Goal: Information Seeking & Learning: Check status

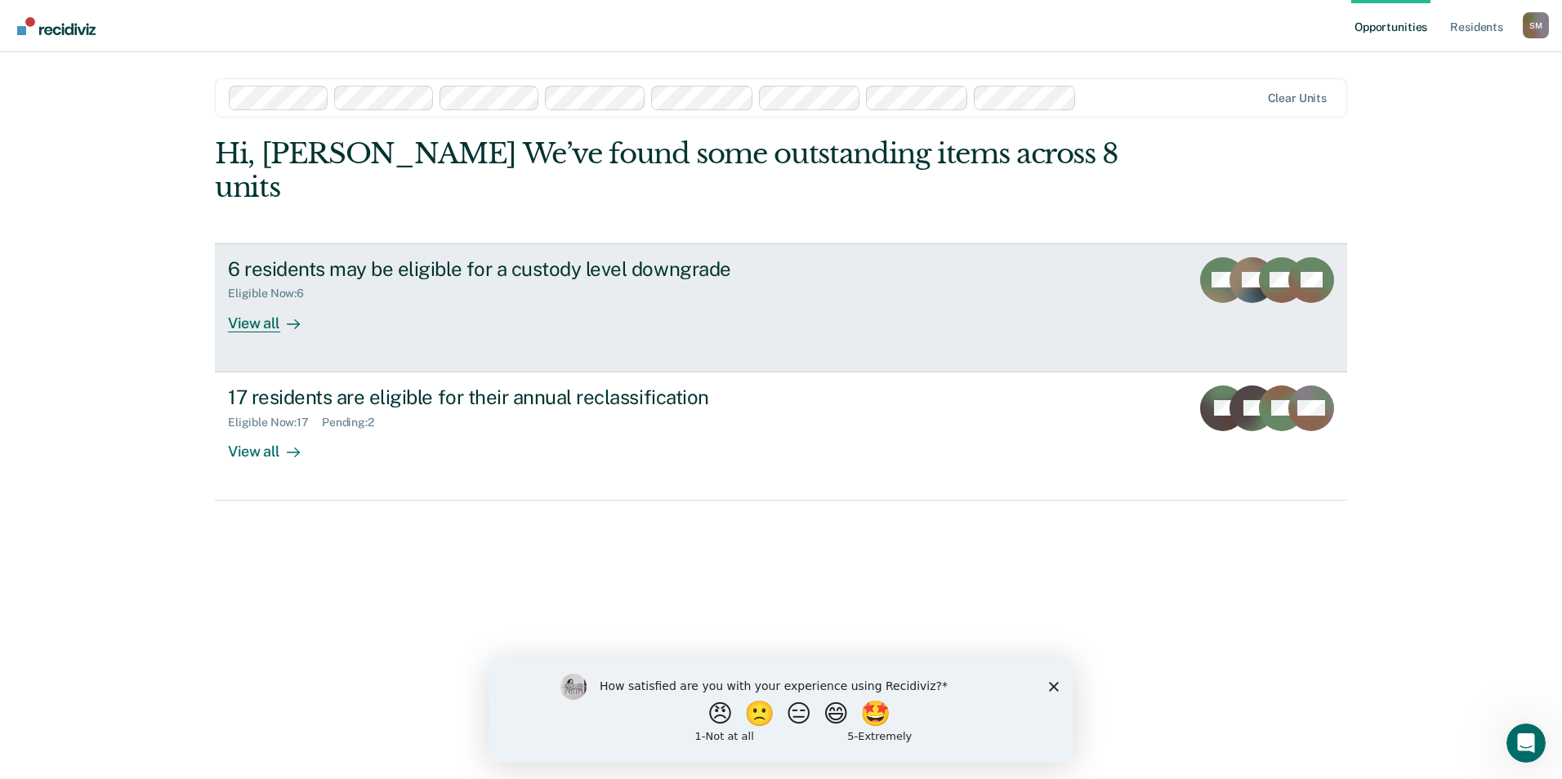
click at [270, 301] on div "View all" at bounding box center [274, 317] width 92 height 32
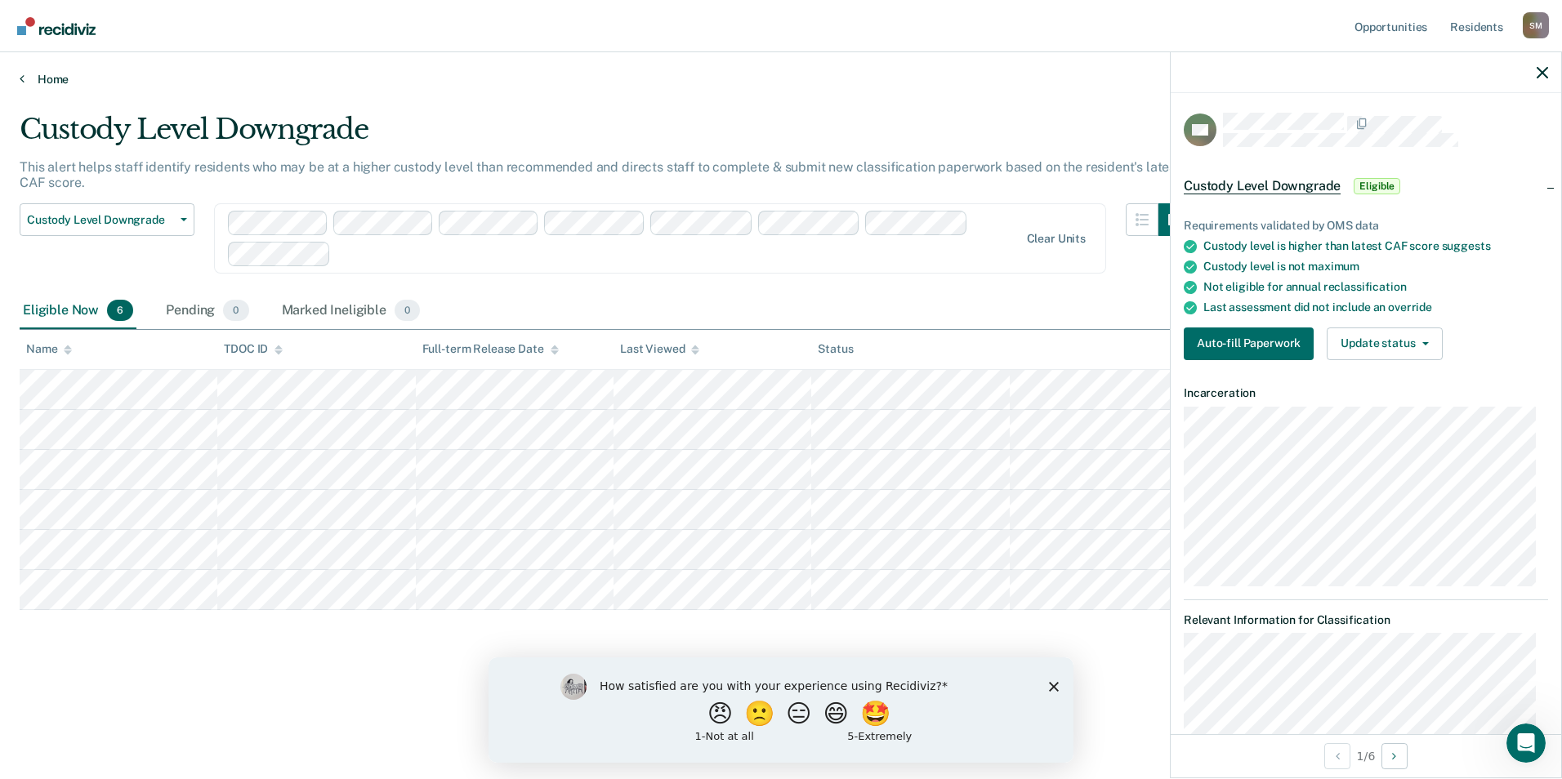
click at [47, 77] on link "Home" at bounding box center [781, 79] width 1523 height 15
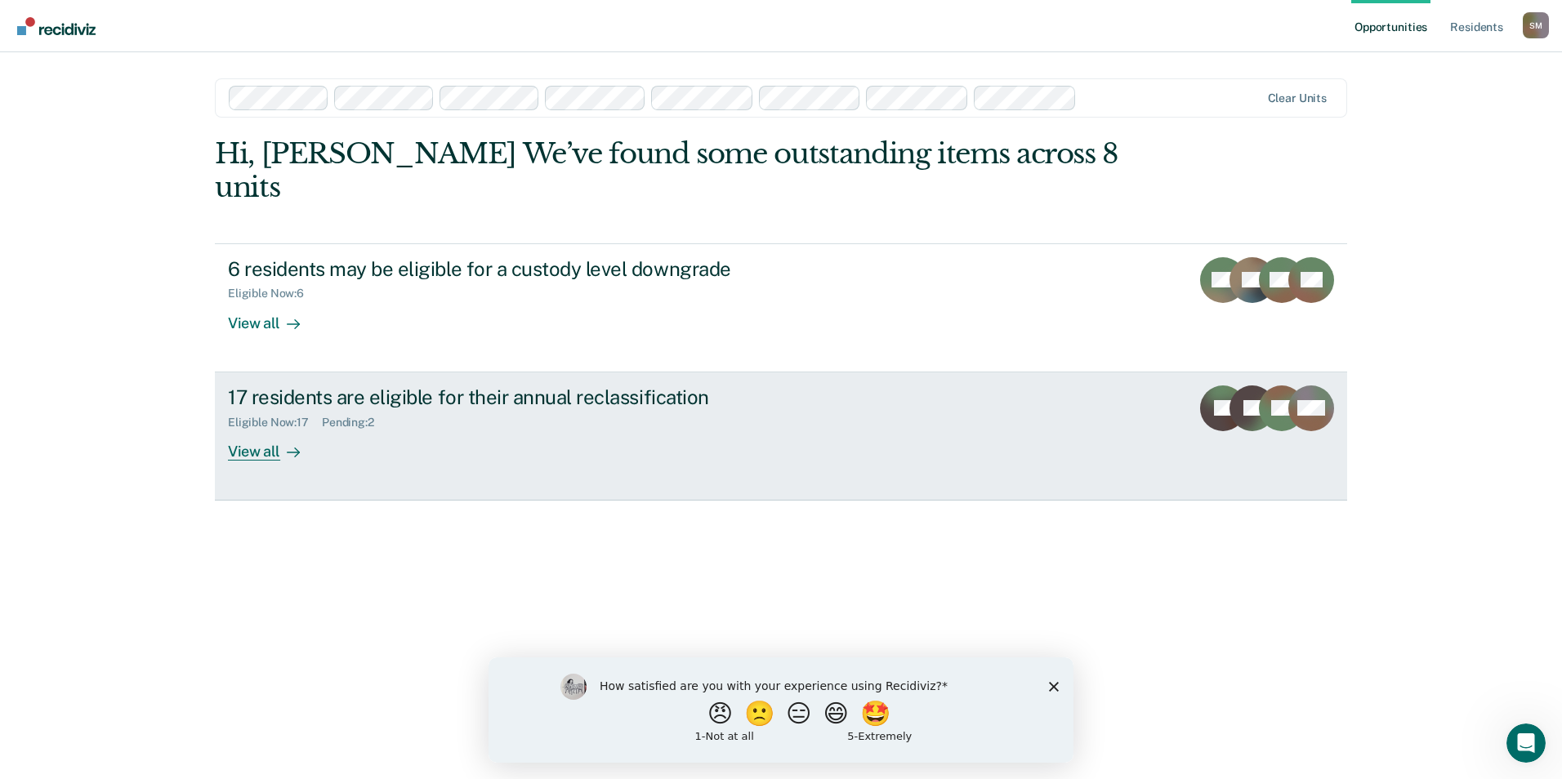
click at [467, 386] on div "17 residents are eligible for their annual reclassification" at bounding box center [515, 398] width 574 height 24
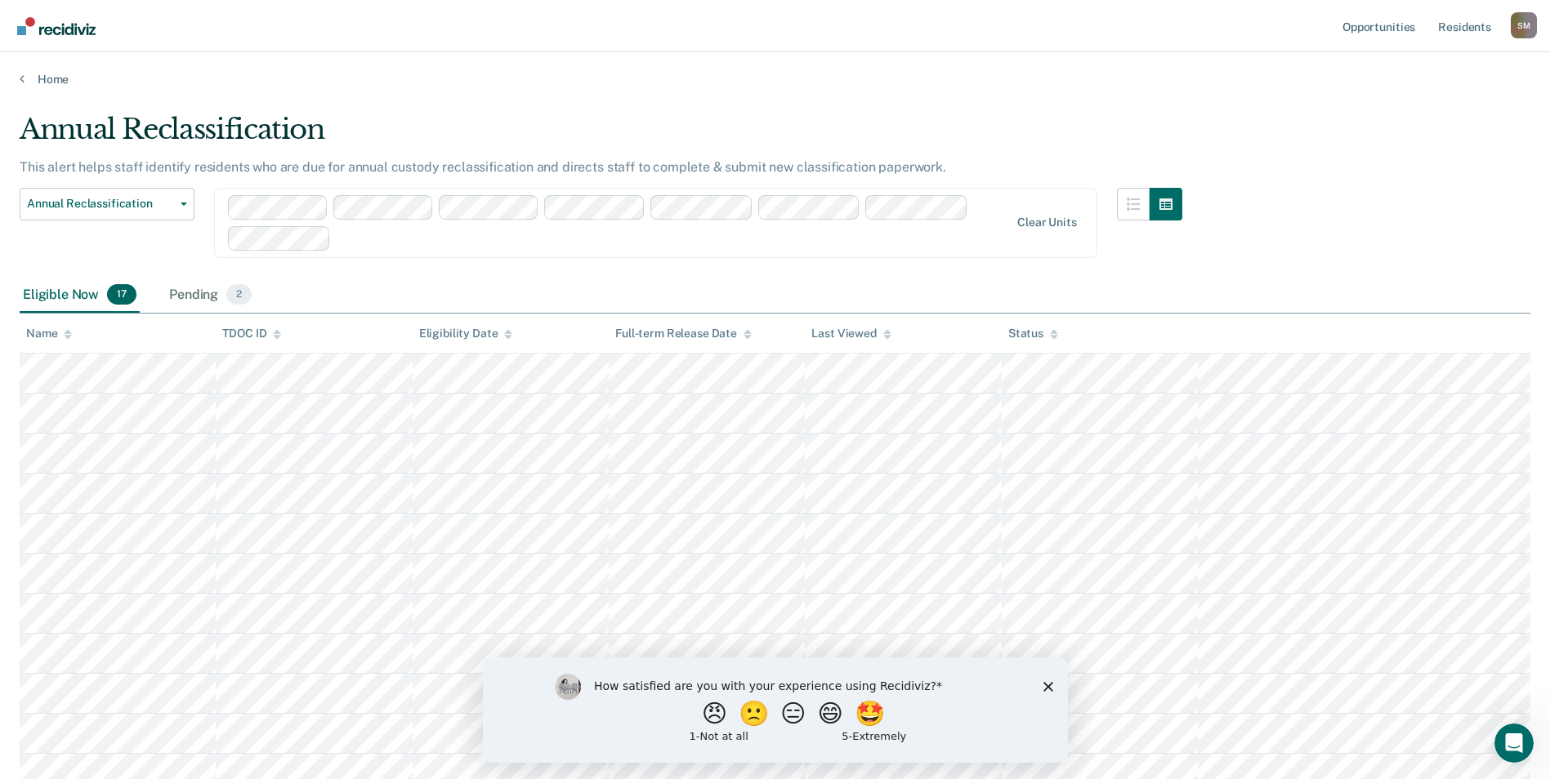
click at [1043, 685] on icon "Close survey" at bounding box center [1048, 686] width 10 height 10
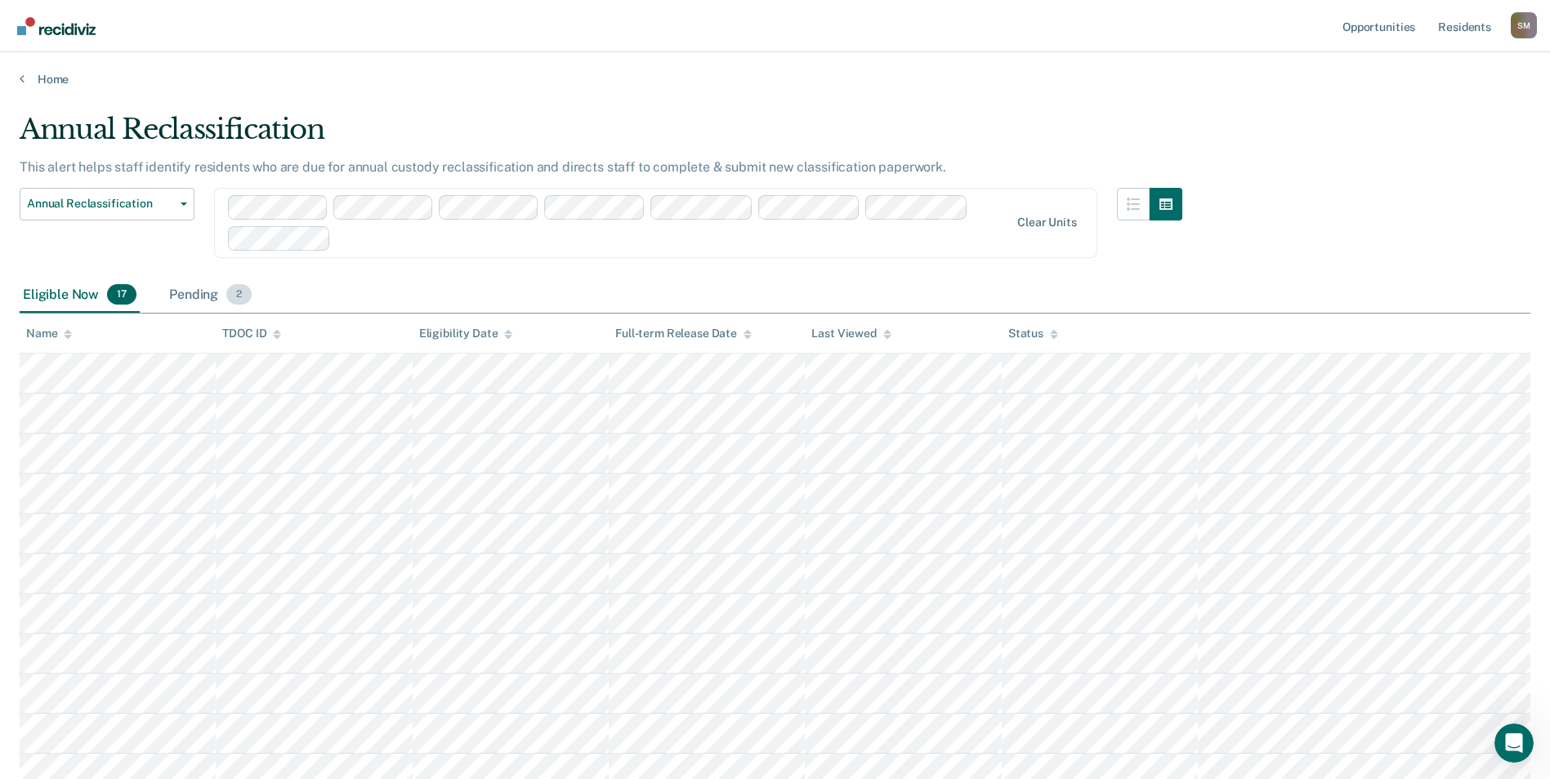
click at [247, 299] on span "2" at bounding box center [238, 294] width 25 height 21
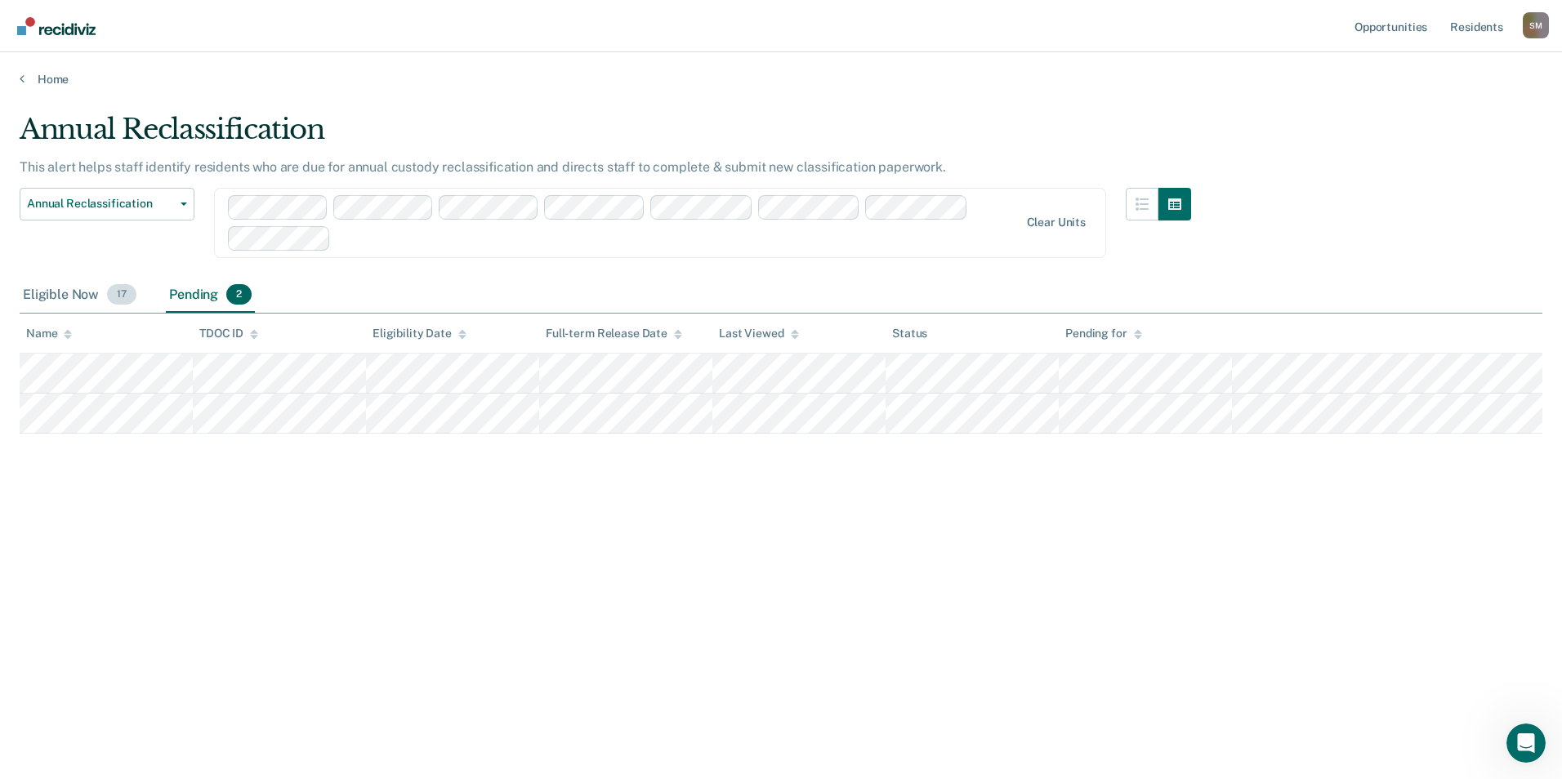
click at [81, 292] on div "Eligible Now 17" at bounding box center [80, 296] width 120 height 36
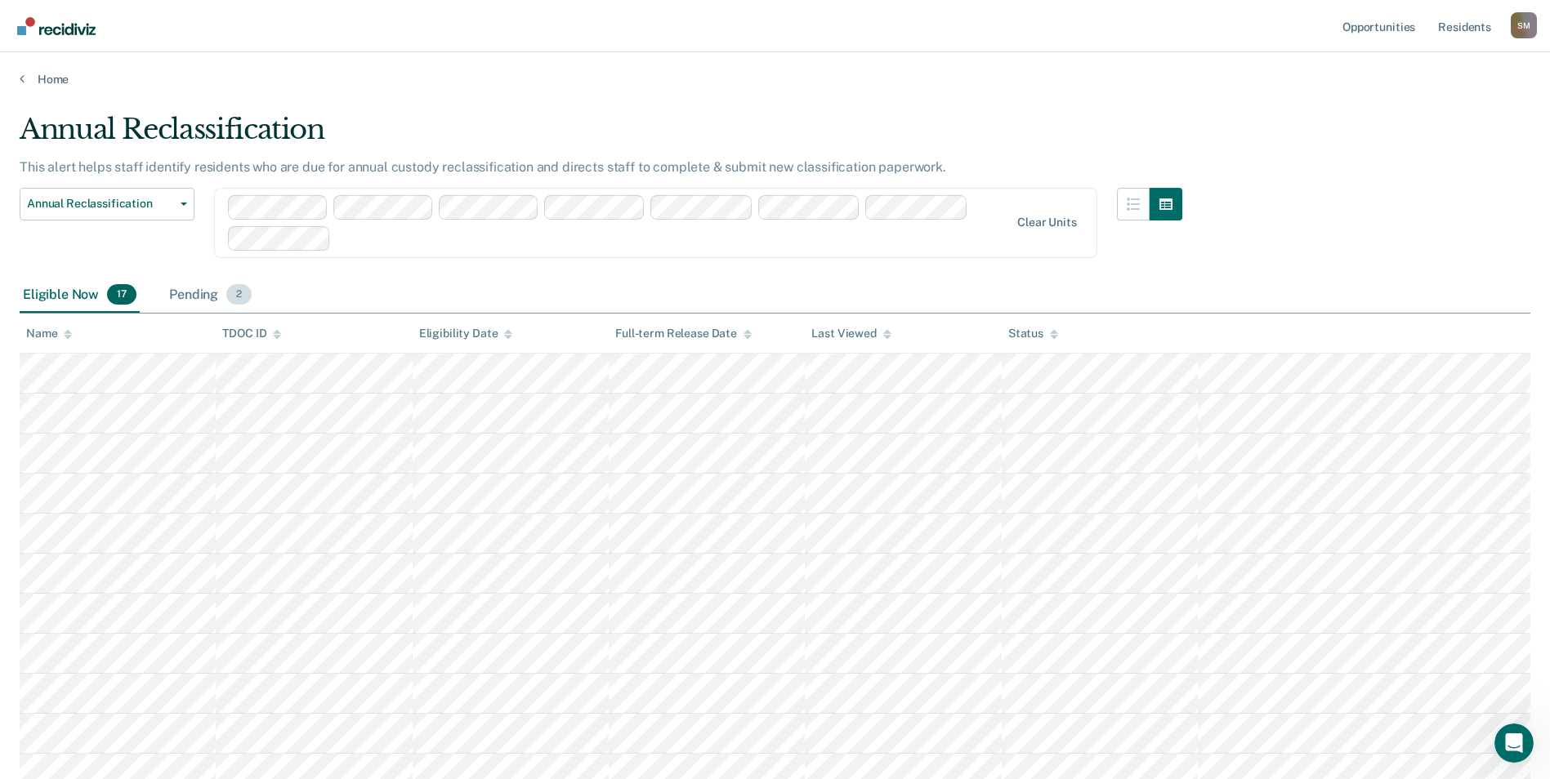
click at [240, 292] on span "2" at bounding box center [238, 294] width 25 height 21
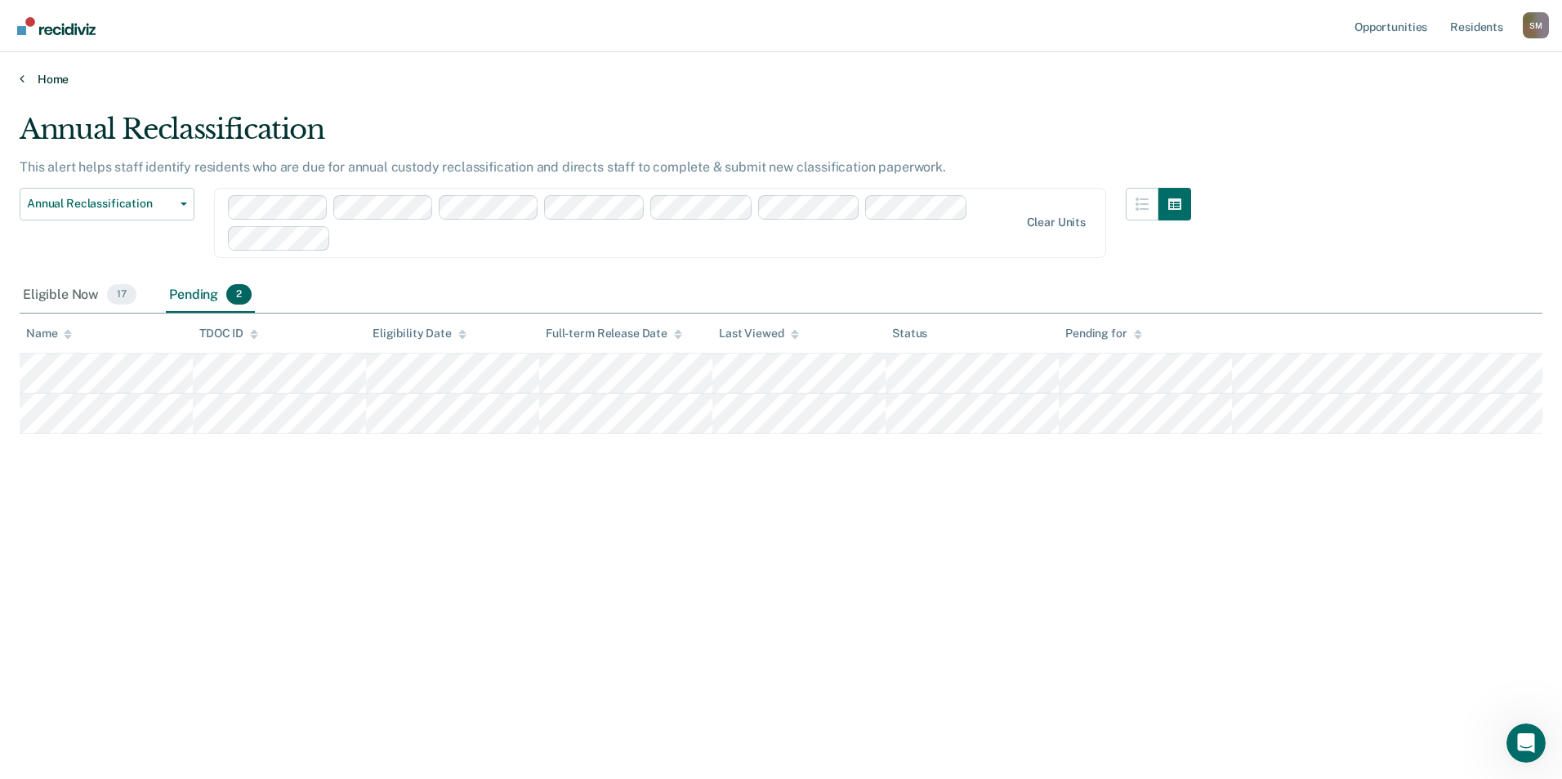
click at [54, 77] on link "Home" at bounding box center [781, 79] width 1523 height 15
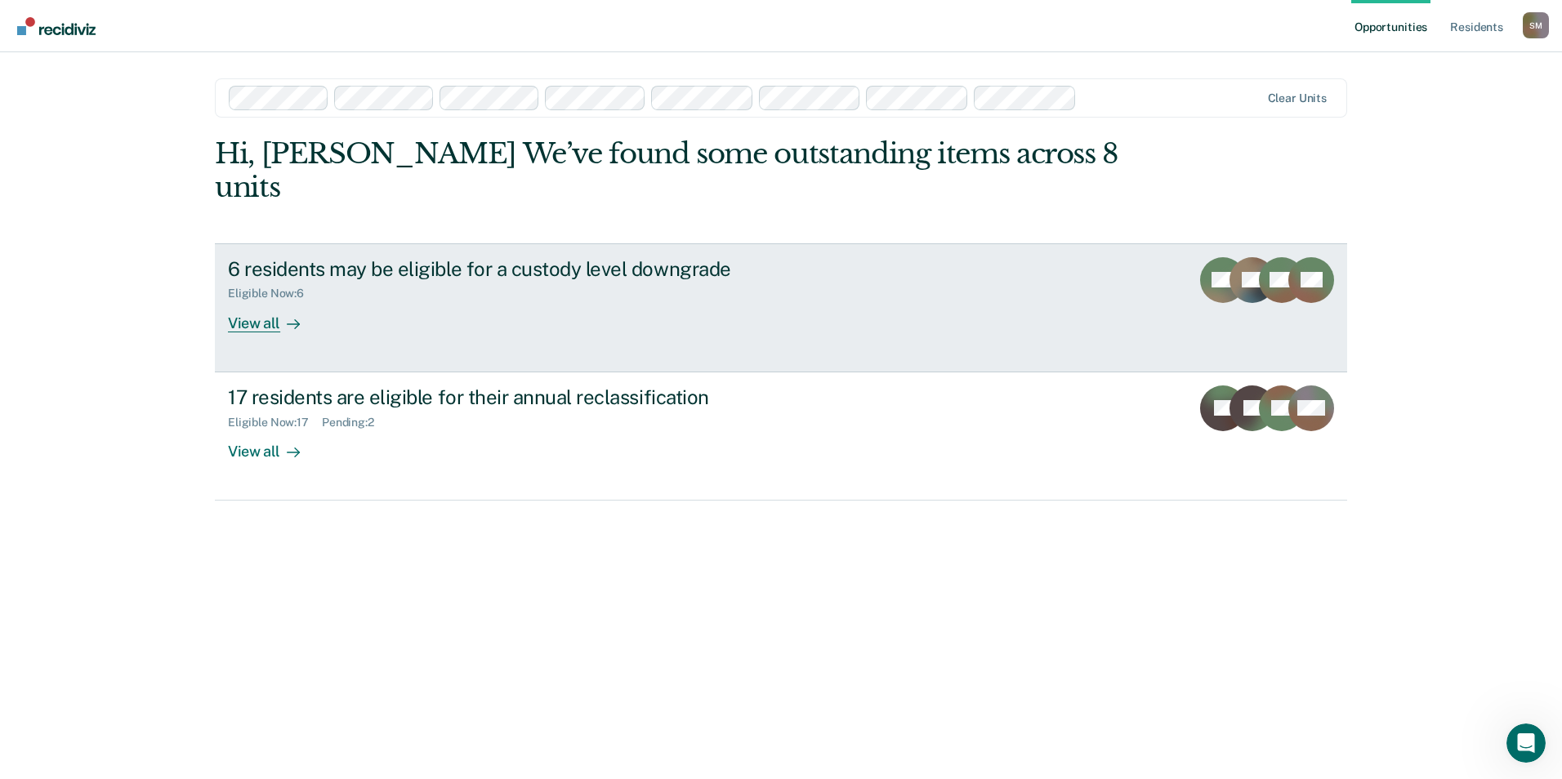
click at [252, 301] on div "View all" at bounding box center [274, 317] width 92 height 32
